Goal: Navigation & Orientation: Find specific page/section

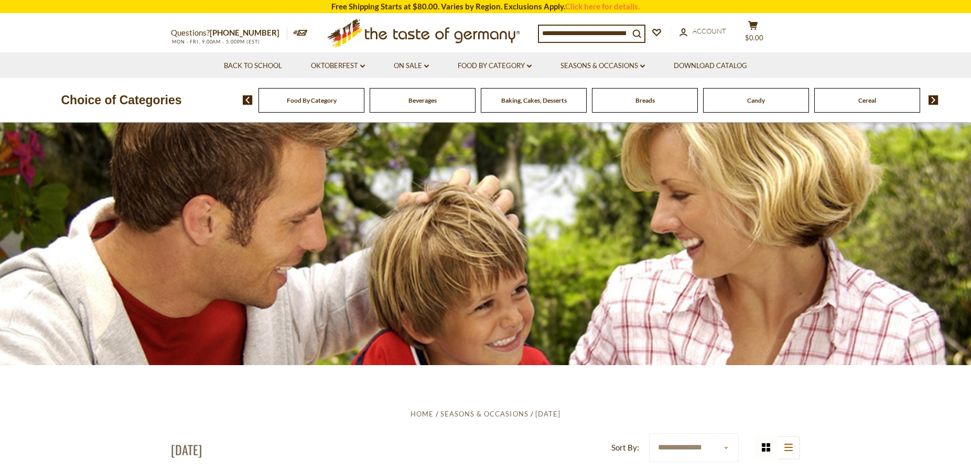
click at [931, 97] on img at bounding box center [933, 99] width 10 height 9
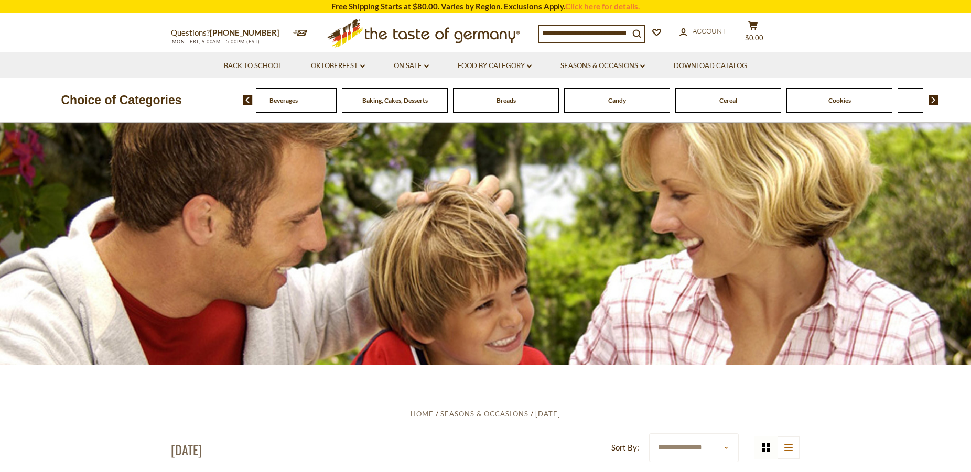
click at [931, 97] on img at bounding box center [933, 99] width 10 height 9
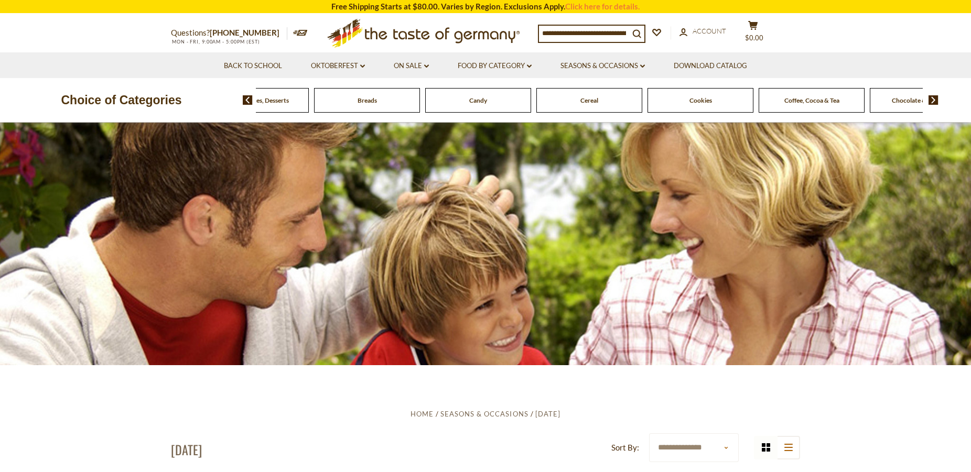
click at [931, 97] on img at bounding box center [933, 99] width 10 height 9
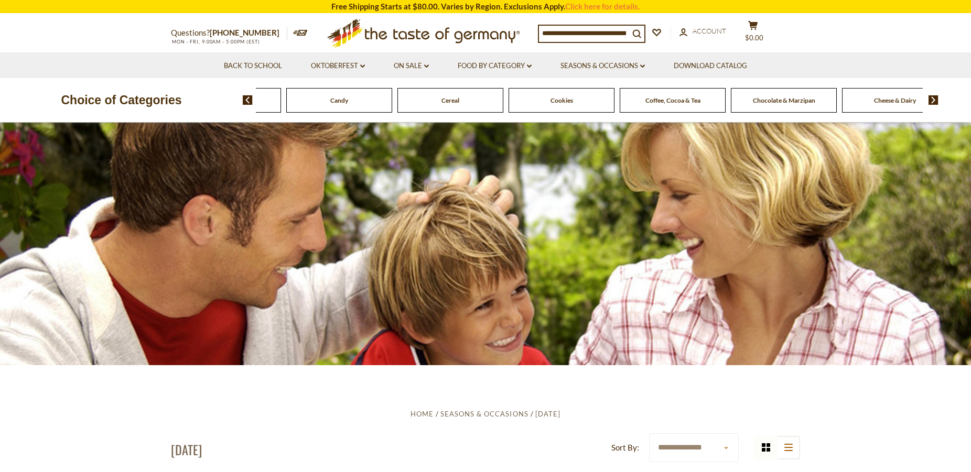
click at [931, 97] on img at bounding box center [933, 99] width 10 height 9
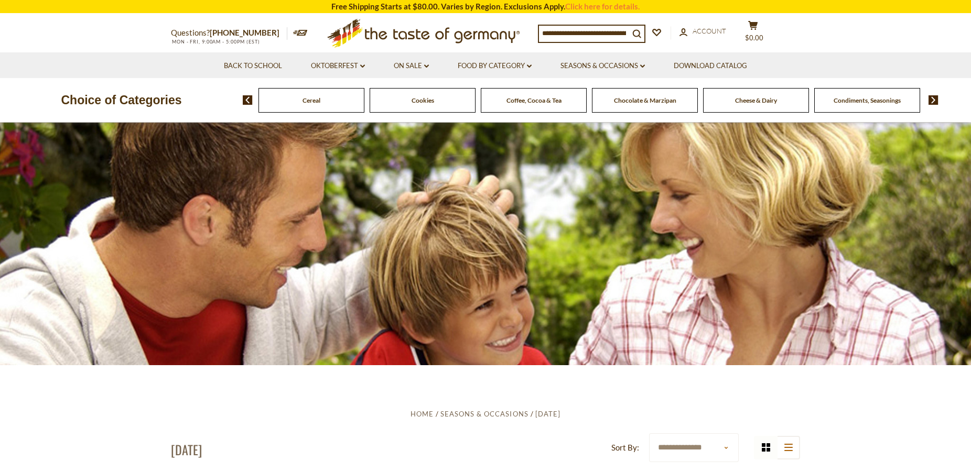
click at [931, 97] on img at bounding box center [933, 99] width 10 height 9
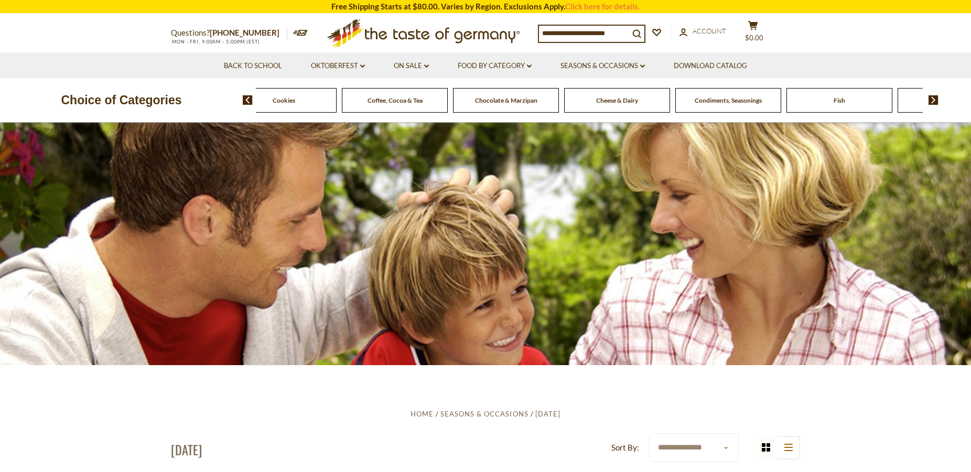
click at [931, 97] on img at bounding box center [933, 99] width 10 height 9
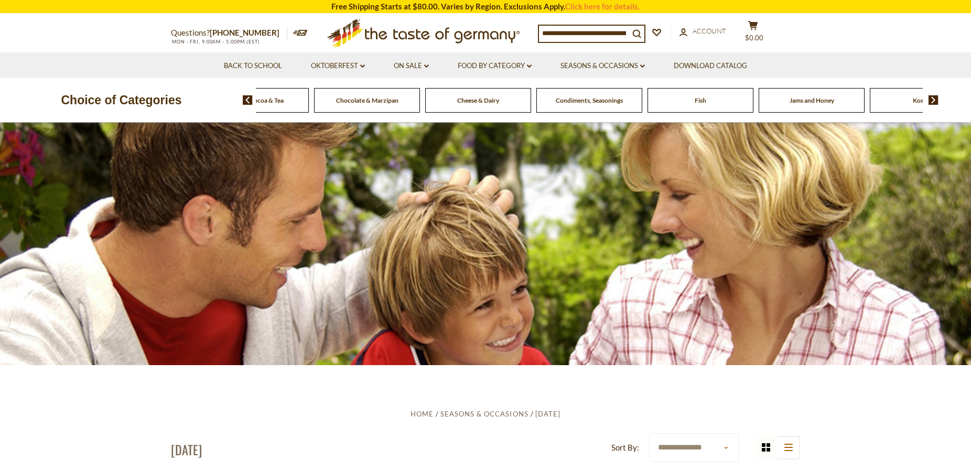
click at [931, 97] on img at bounding box center [933, 99] width 10 height 9
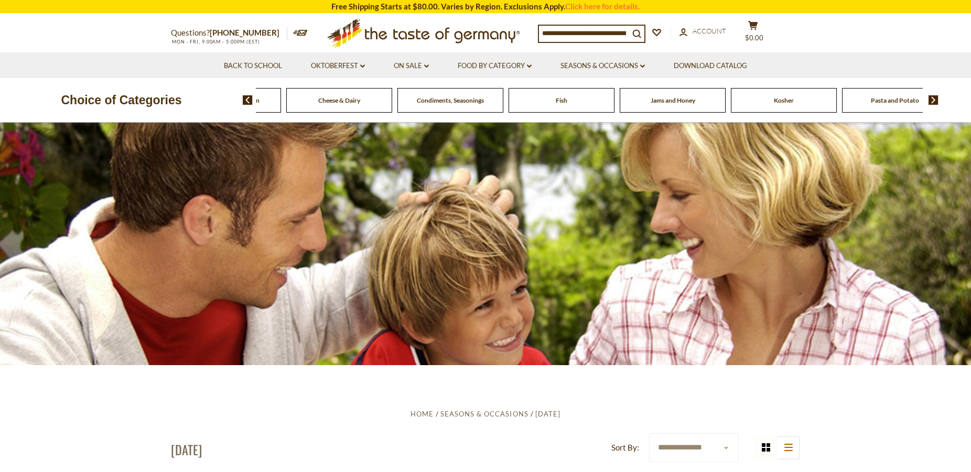
click at [931, 97] on img at bounding box center [933, 99] width 10 height 9
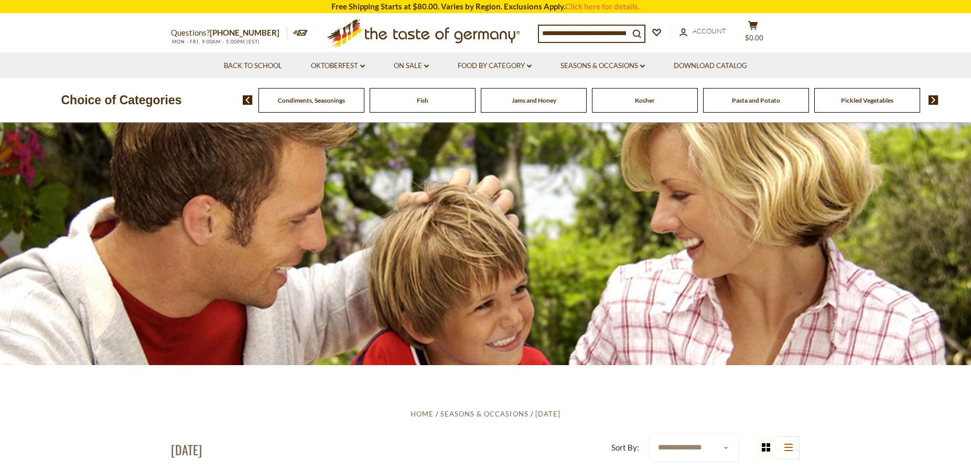
click at [750, 104] on span "Pasta and Potato" at bounding box center [756, 100] width 48 height 8
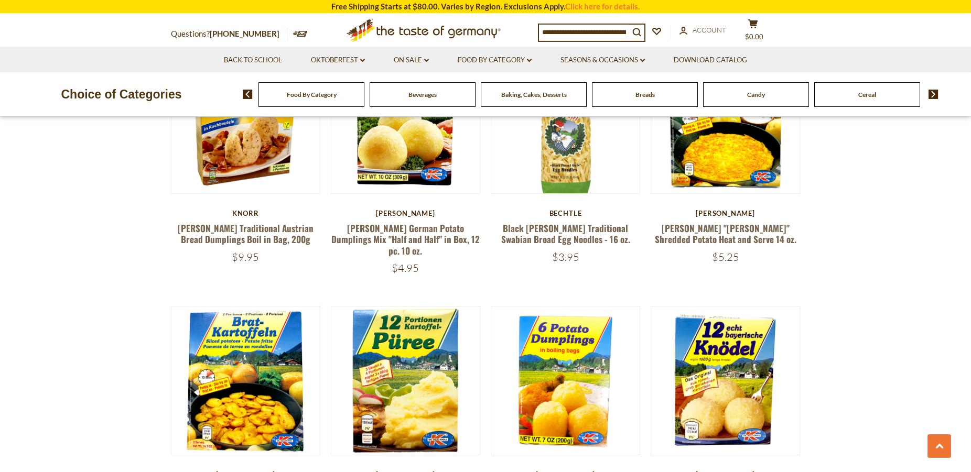
scroll to position [1176, 0]
